Goal: Information Seeking & Learning: Obtain resource

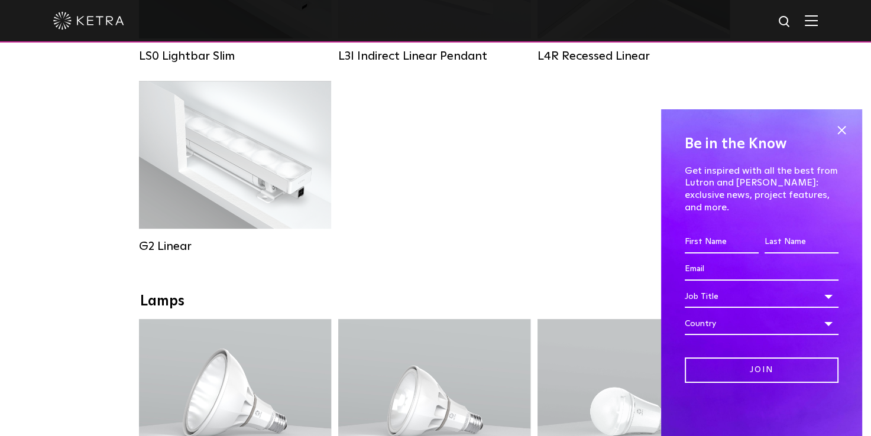
scroll to position [651, 0]
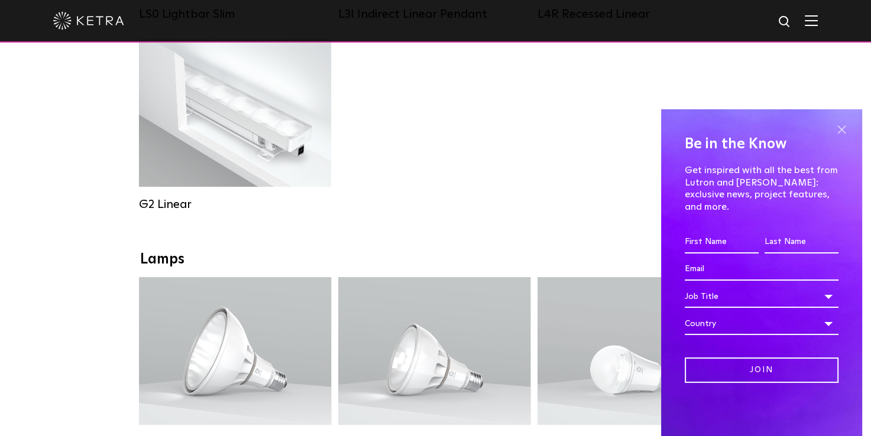
click at [839, 139] on span at bounding box center [842, 130] width 18 height 18
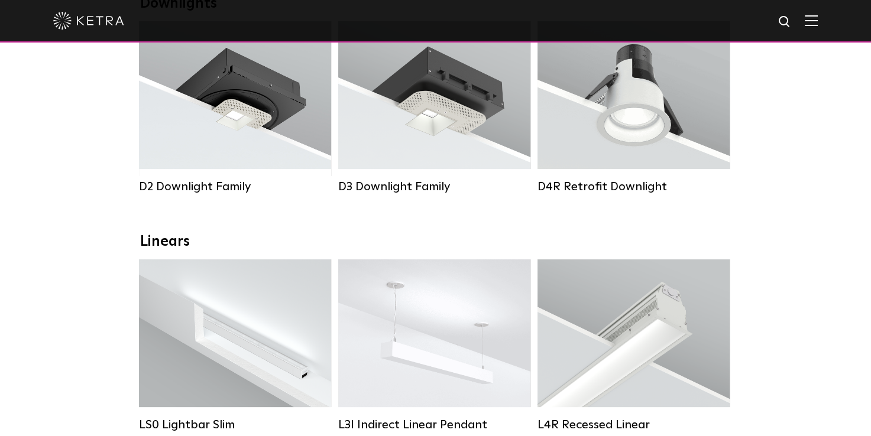
scroll to position [237, 0]
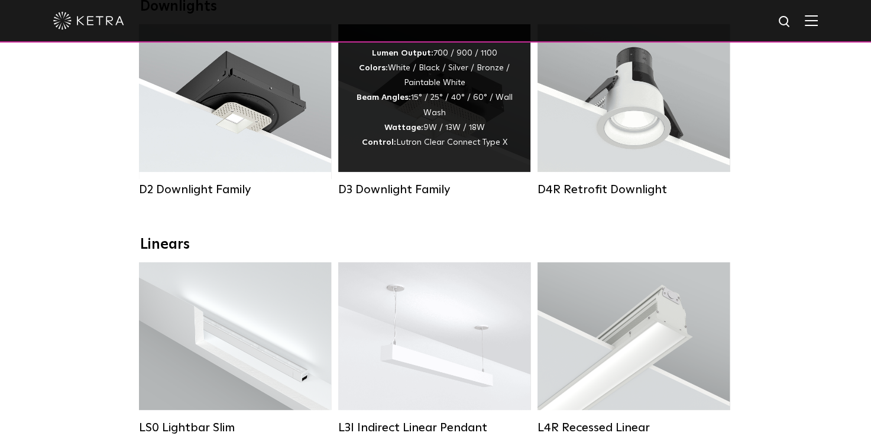
click at [441, 130] on div "Lumen Output: 700 / 900 / 1100 Colors: White / Black / Silver / Bronze / Painta…" at bounding box center [434, 98] width 157 height 104
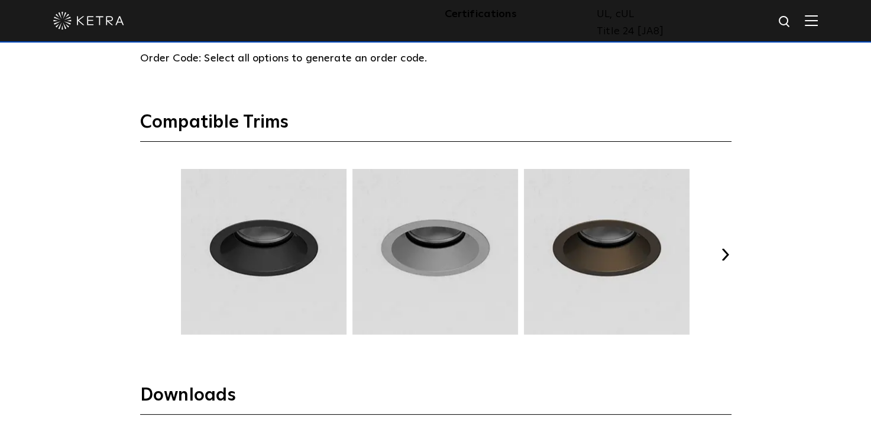
scroll to position [1479, 0]
click at [723, 246] on div "Previous Next" at bounding box center [435, 255] width 591 height 172
click at [720, 253] on button "Next" at bounding box center [726, 255] width 12 height 12
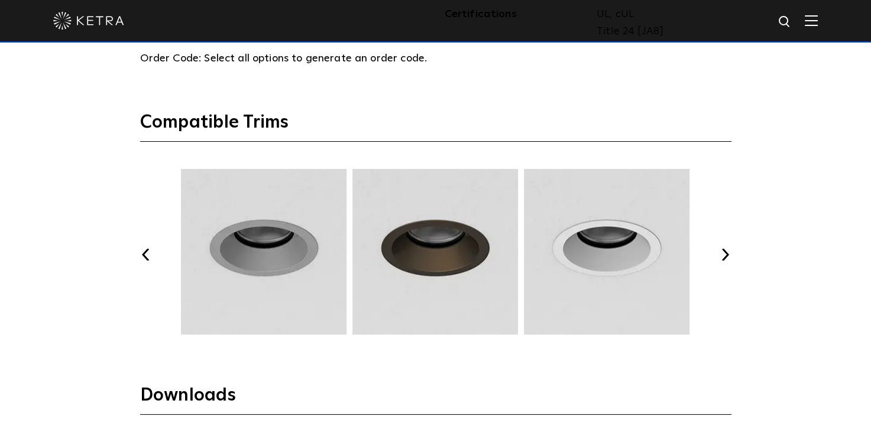
click at [720, 253] on button "Next" at bounding box center [726, 255] width 12 height 12
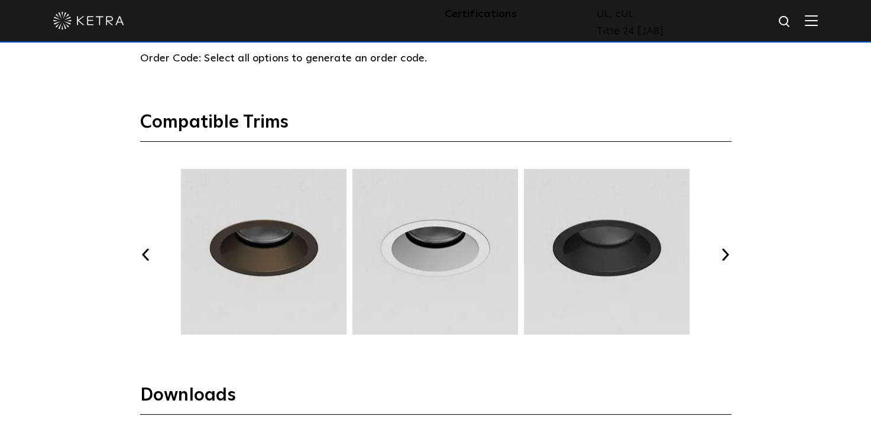
click at [720, 253] on button "Next" at bounding box center [726, 255] width 12 height 12
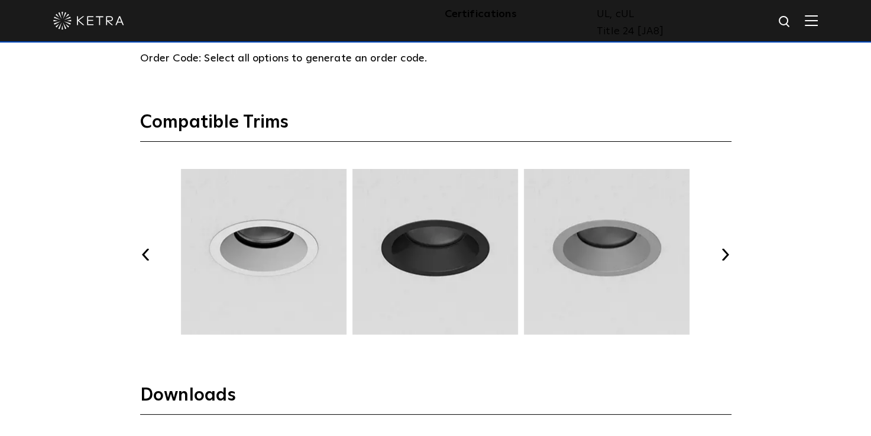
click at [720, 253] on button "Next" at bounding box center [726, 255] width 12 height 12
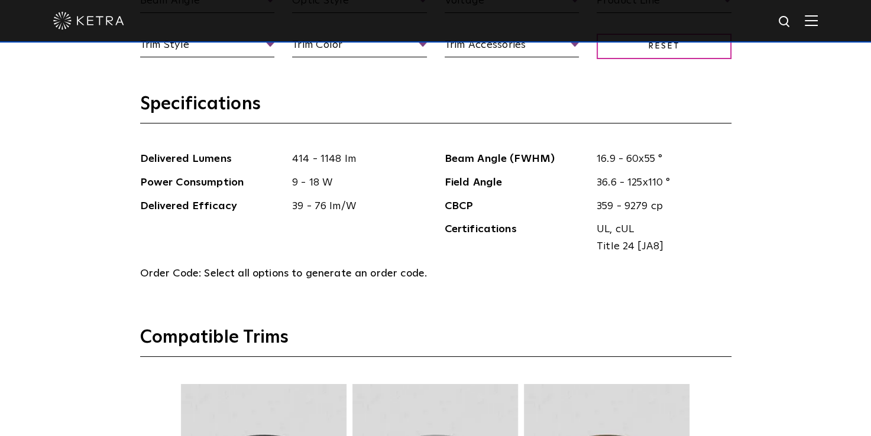
scroll to position [1242, 0]
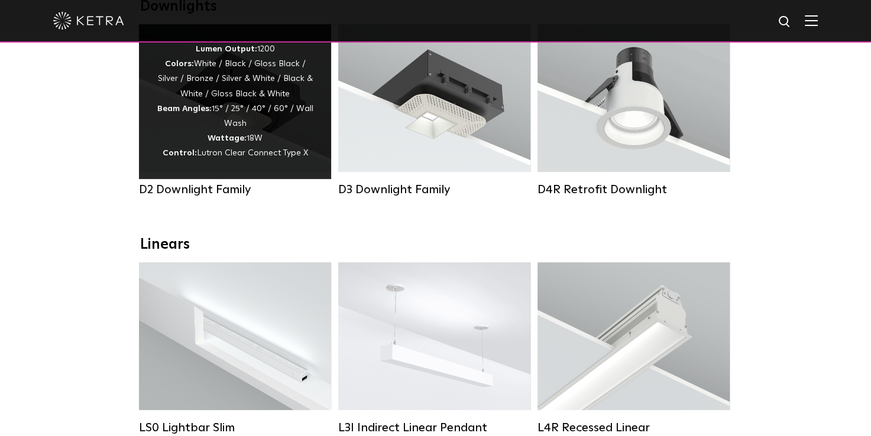
click at [233, 103] on div "Lumen Output: 1200 Colors: White / Black / Gloss Black / Silver / Bronze / Silv…" at bounding box center [235, 101] width 157 height 119
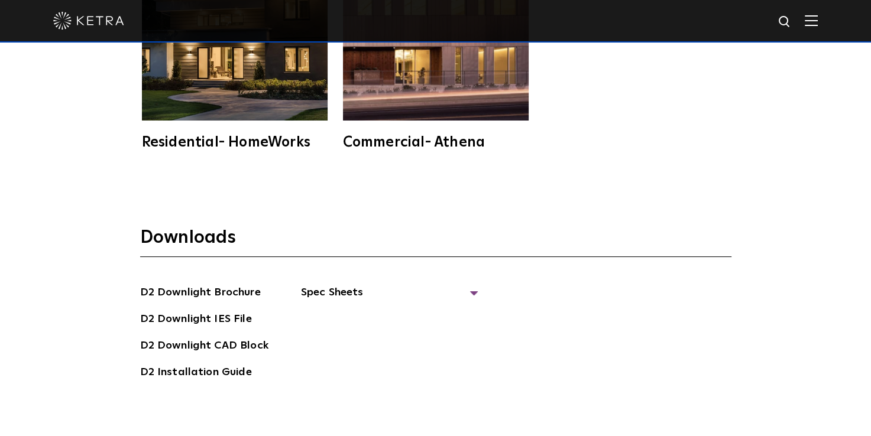
scroll to position [3016, 0]
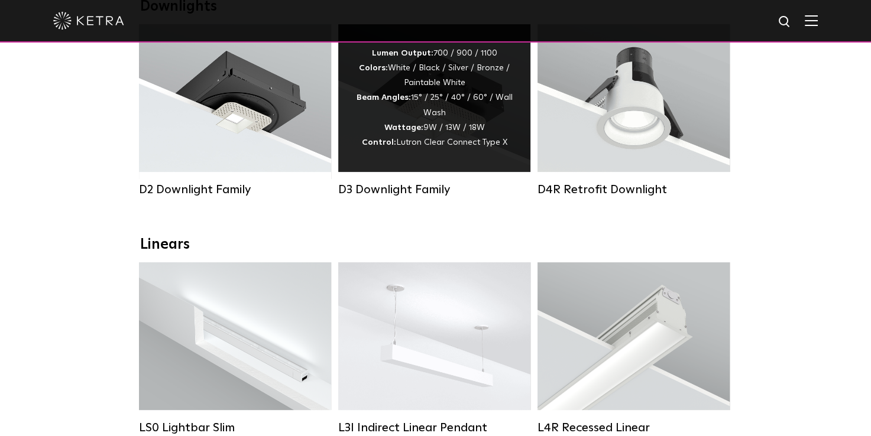
click at [400, 125] on div "Lumen Output: 700 / 900 / 1100 Colors: White / Black / Silver / Bronze / Painta…" at bounding box center [434, 98] width 157 height 104
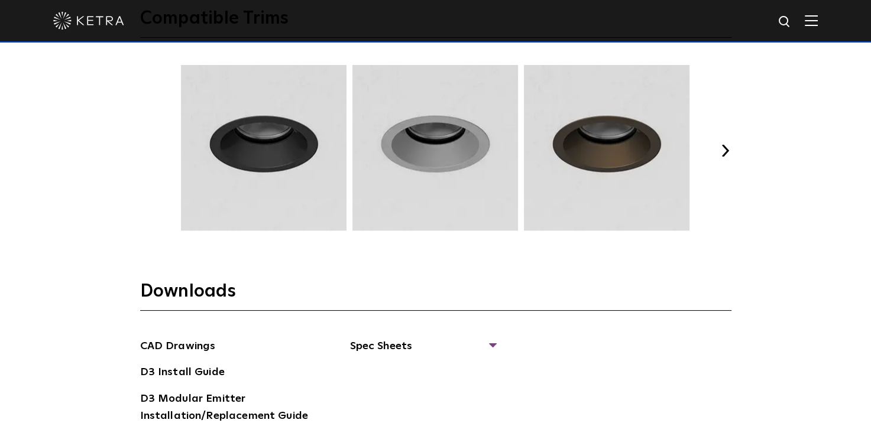
scroll to position [1589, 0]
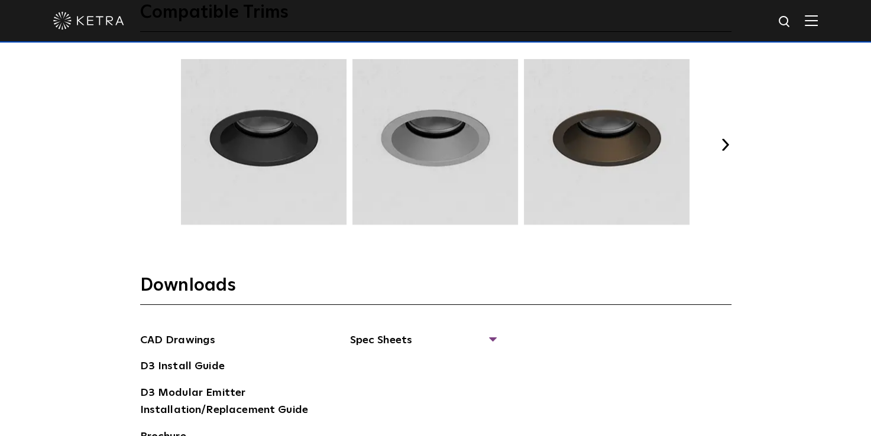
click at [729, 139] on button "Next" at bounding box center [726, 145] width 12 height 12
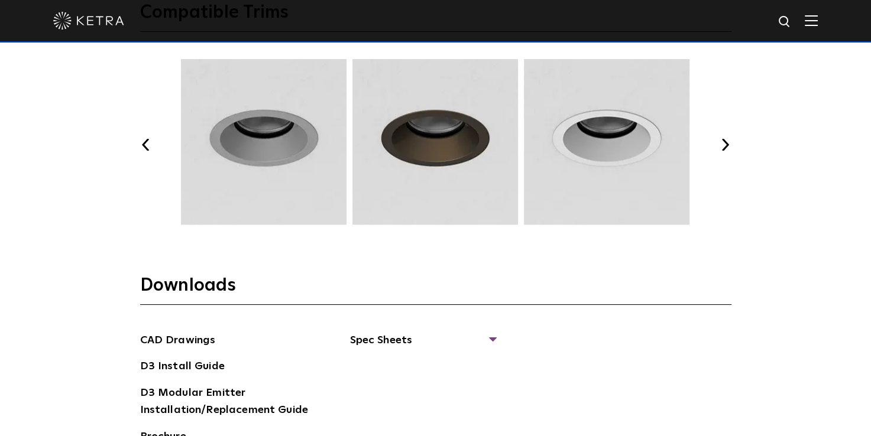
click at [729, 139] on button "Next" at bounding box center [726, 145] width 12 height 12
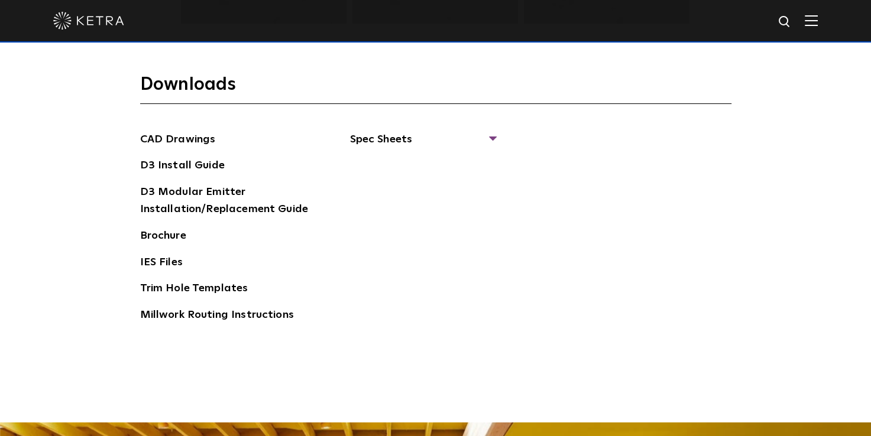
scroll to position [1790, 0]
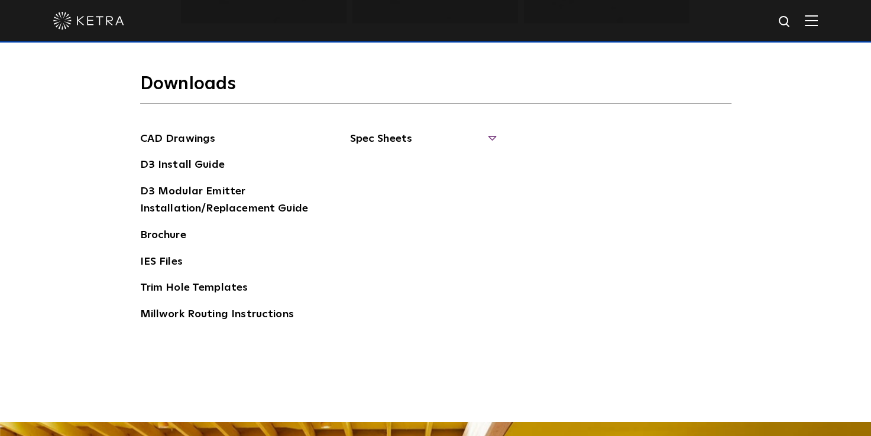
click at [490, 140] on span "Spec Sheets" at bounding box center [422, 144] width 145 height 26
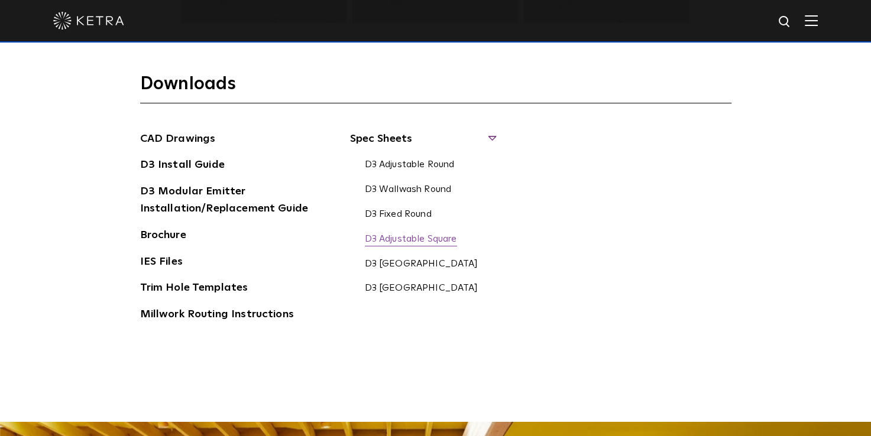
click at [432, 243] on link "D3 Adjustable Square" at bounding box center [411, 240] width 92 height 13
